Goal: Check status: Check status

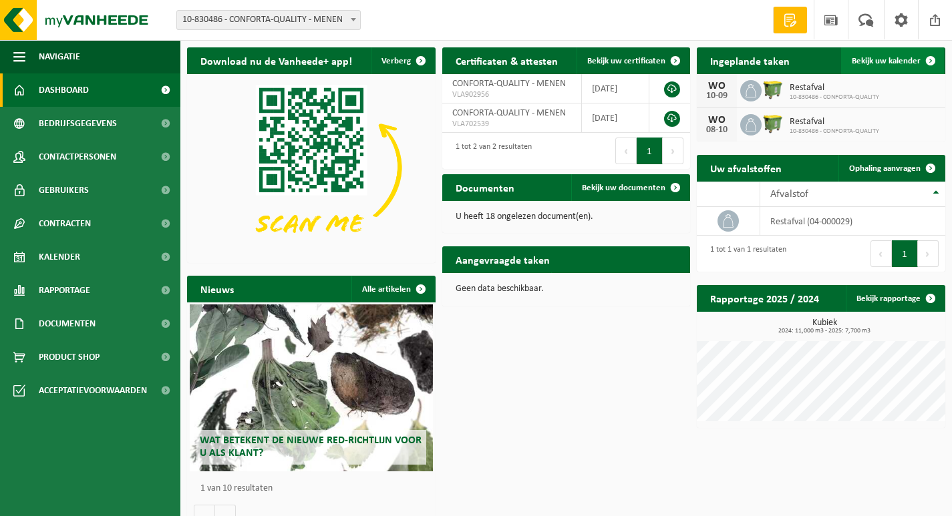
click at [872, 63] on span "Bekijk uw kalender" at bounding box center [885, 61] width 69 height 9
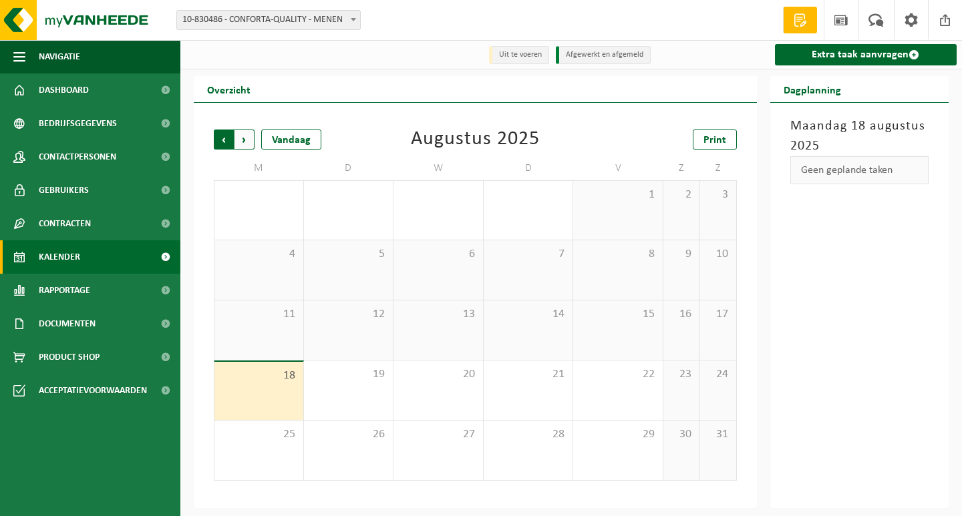
click at [243, 145] on span "Volgende" at bounding box center [244, 140] width 20 height 20
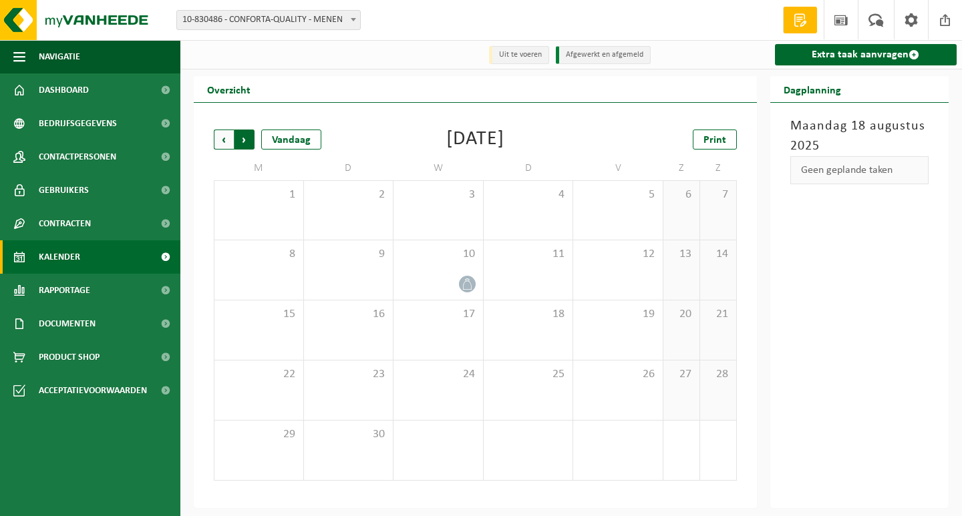
click at [224, 142] on span "Vorige" at bounding box center [224, 140] width 20 height 20
